Goal: Answer question/provide support: Share knowledge or assist other users

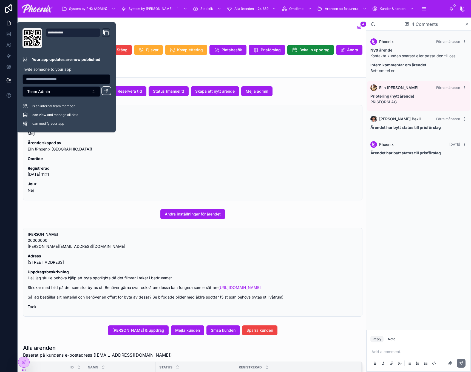
click at [150, 273] on p "Uppdragsbeskrivning Hej, jag skulle behöva hjälp att byta spotlights då det fli…" at bounding box center [193, 275] width 330 height 13
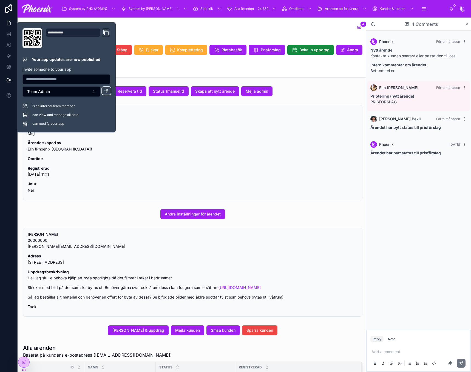
click at [151, 291] on p "Skickar med bild på det som ska bytas ut. Behöver gärna svar också om dessa kan…" at bounding box center [193, 288] width 330 height 6
